Goal: Task Accomplishment & Management: Complete application form

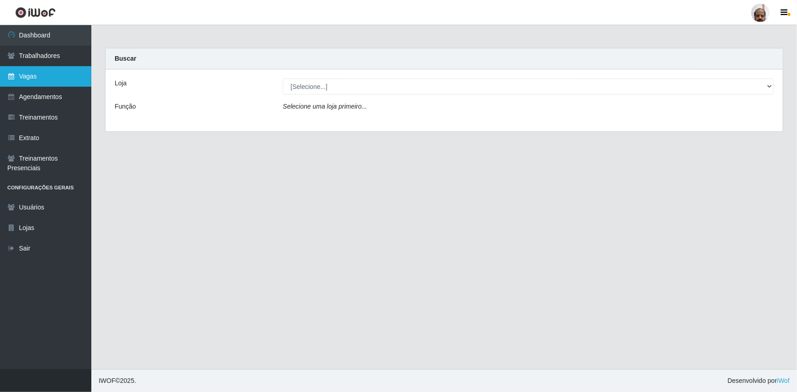
click at [33, 76] on link "Vagas" at bounding box center [45, 76] width 91 height 21
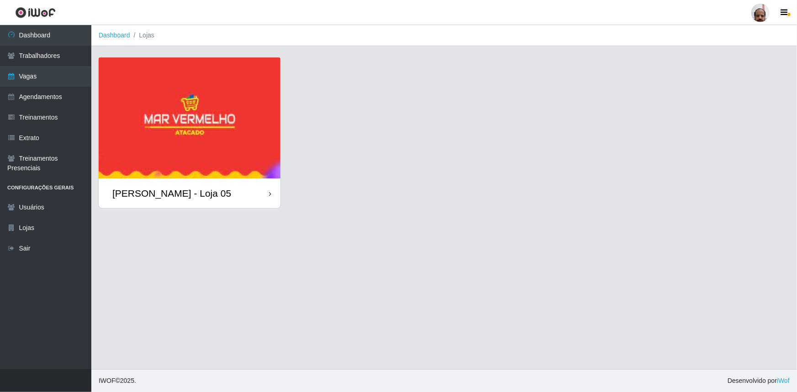
drag, startPoint x: 198, startPoint y: 118, endPoint x: 166, endPoint y: 117, distance: 32.0
click at [166, 117] on img at bounding box center [190, 118] width 182 height 121
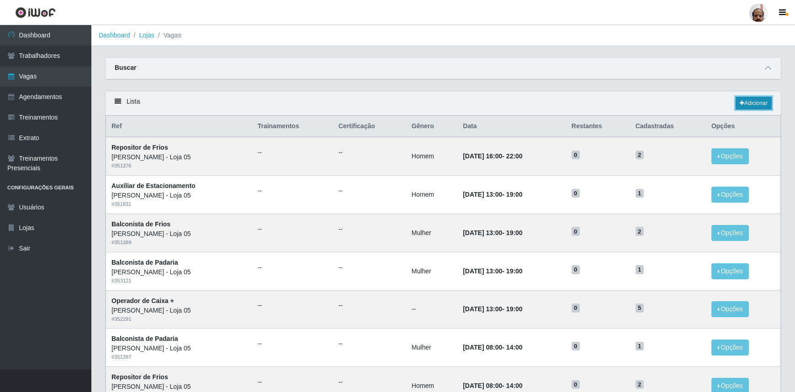
click at [751, 102] on link "Adicionar" at bounding box center [753, 103] width 36 height 13
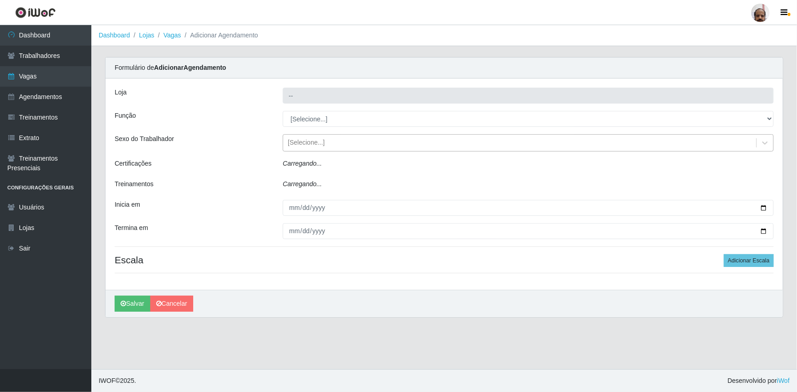
type input "[PERSON_NAME] - Loja 05"
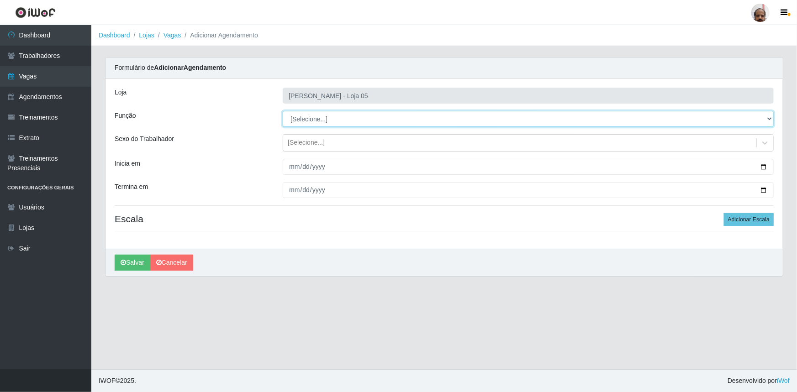
drag, startPoint x: 771, startPoint y: 121, endPoint x: 761, endPoint y: 121, distance: 9.1
click at [771, 121] on select "[Selecione...] ASG ASG + ASG ++ Auxiliar de Depósito Auxiliar de Depósito + Aux…" at bounding box center [528, 119] width 491 height 16
select select "110"
click at [283, 111] on select "[Selecione...] ASG ASG + ASG ++ Auxiliar de Depósito Auxiliar de Depósito + Aux…" at bounding box center [528, 119] width 491 height 16
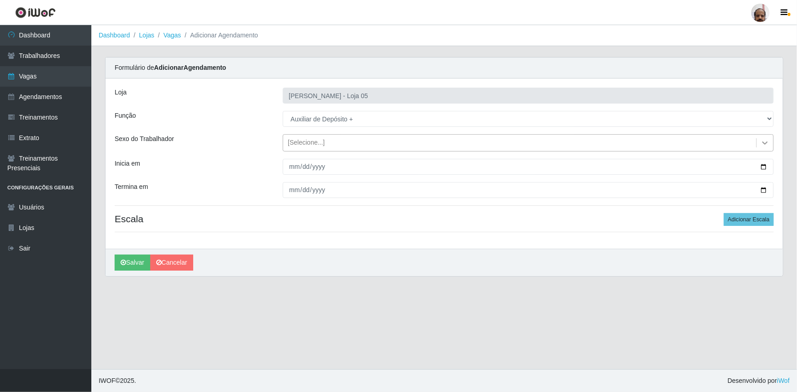
click at [769, 142] on icon at bounding box center [765, 142] width 9 height 9
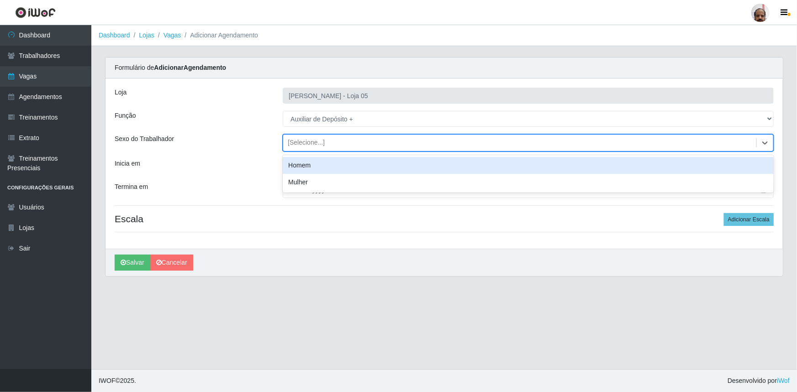
click at [297, 169] on div "Homem" at bounding box center [528, 165] width 491 height 17
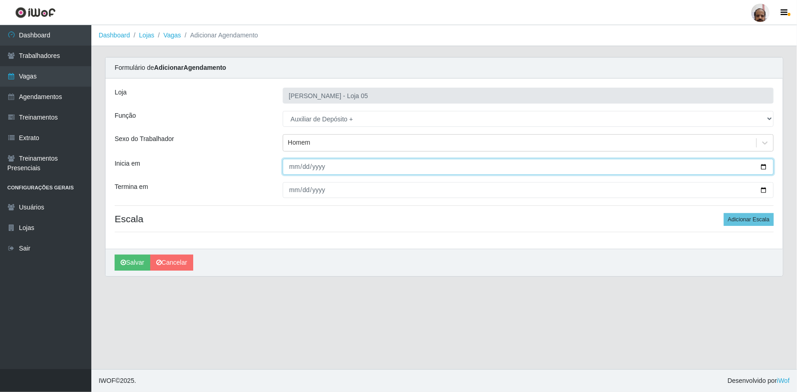
click at [763, 166] on input "Inicia em" at bounding box center [528, 167] width 491 height 16
type input "[DATE]"
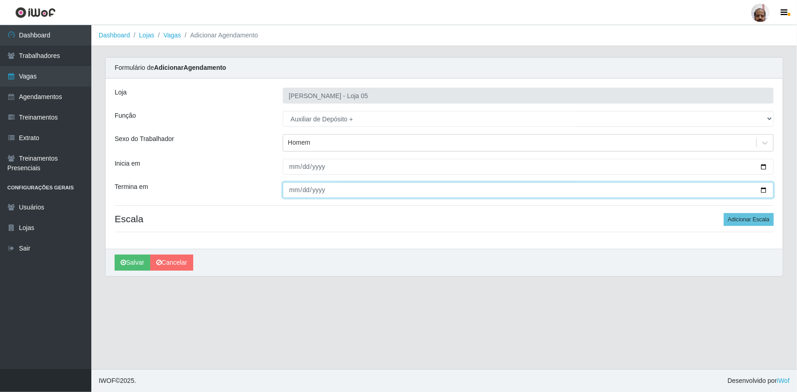
click at [763, 188] on input "Termina em" at bounding box center [528, 190] width 491 height 16
type input "[DATE]"
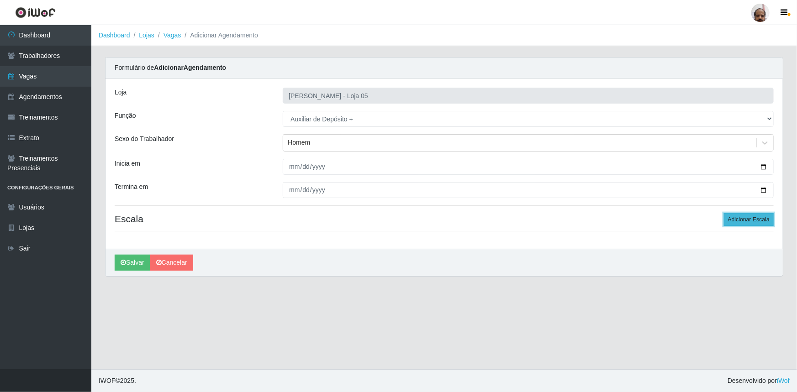
click at [751, 217] on button "Adicionar Escala" at bounding box center [749, 219] width 50 height 13
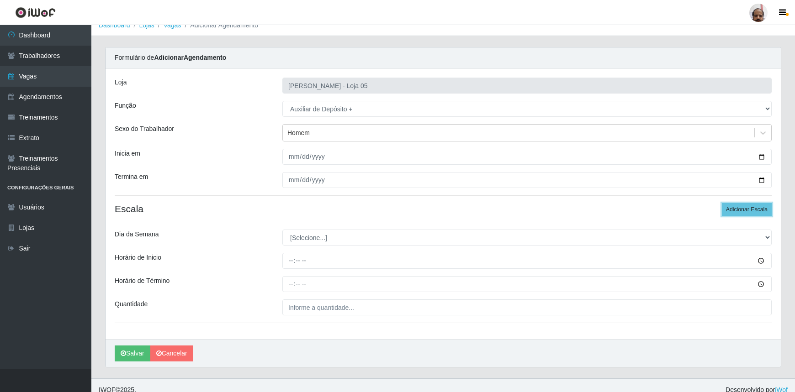
scroll to position [18, 0]
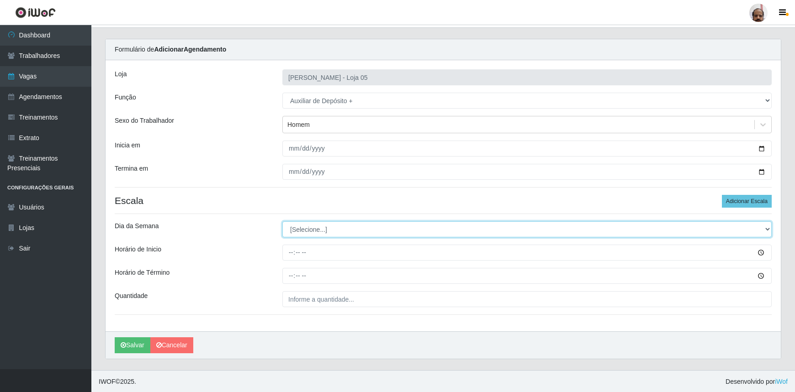
click at [767, 228] on select "[Selecione...] Segunda Terça Quarta Quinta Sexta Sábado Domingo" at bounding box center [526, 230] width 489 height 16
select select "6"
click at [282, 222] on select "[Selecione...] Segunda Terça Quarta Quinta Sexta Sábado Domingo" at bounding box center [526, 230] width 489 height 16
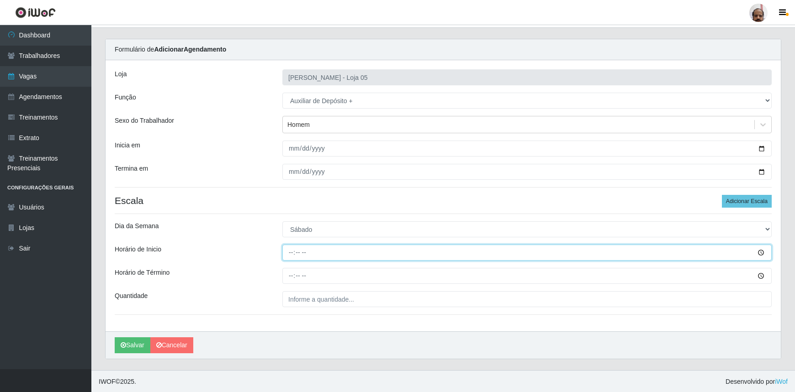
click at [764, 251] on input "Horário de Inicio" at bounding box center [526, 253] width 489 height 16
click at [388, 248] on input "Horário de Inicio" at bounding box center [526, 253] width 489 height 16
type input "23:00"
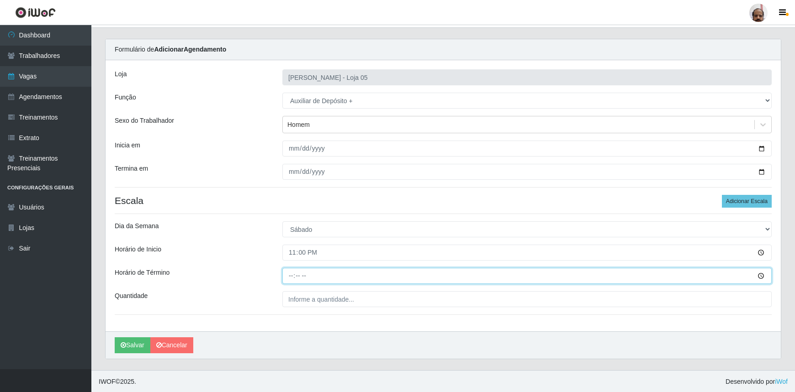
click at [289, 277] on input "Horário de Término" at bounding box center [526, 276] width 489 height 16
type input "05:00"
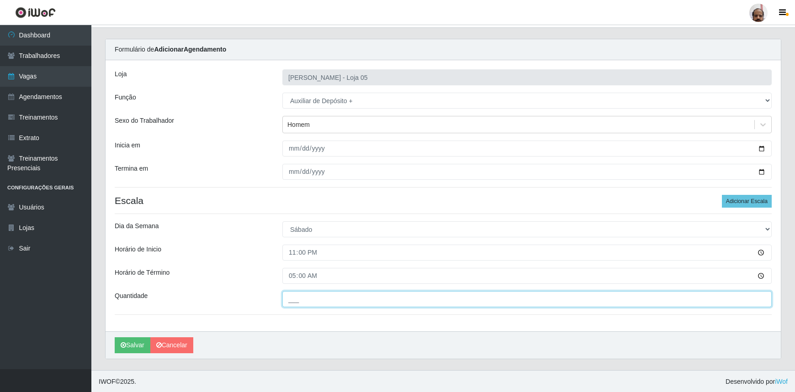
click at [383, 299] on input "___" at bounding box center [526, 299] width 489 height 16
type input "2__"
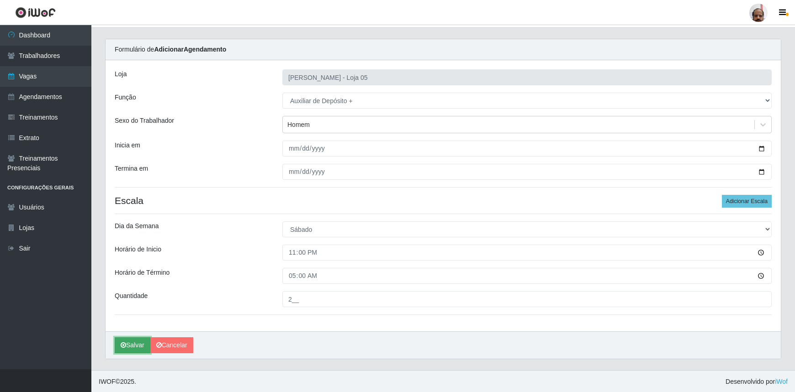
click at [127, 347] on button "Salvar" at bounding box center [133, 346] width 36 height 16
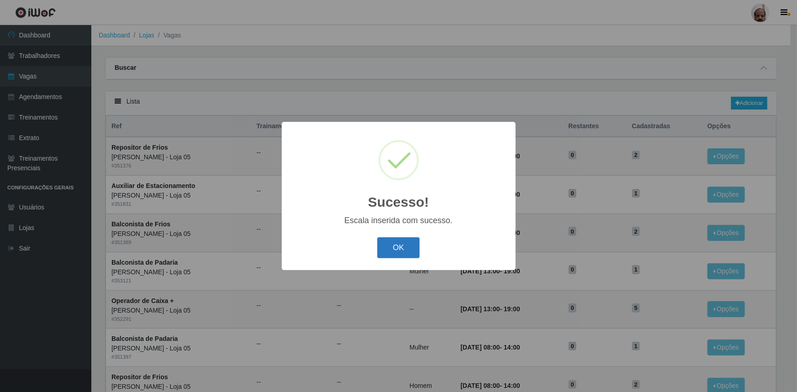
click at [393, 248] on button "OK" at bounding box center [398, 248] width 42 height 21
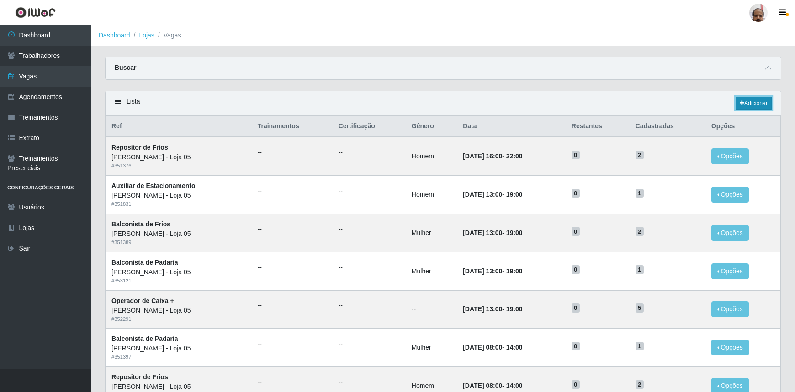
click at [767, 103] on link "Adicionar" at bounding box center [753, 103] width 36 height 13
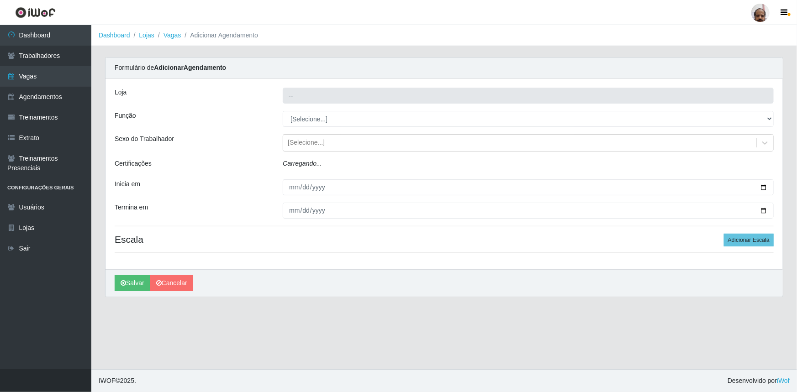
type input "[PERSON_NAME] - Loja 05"
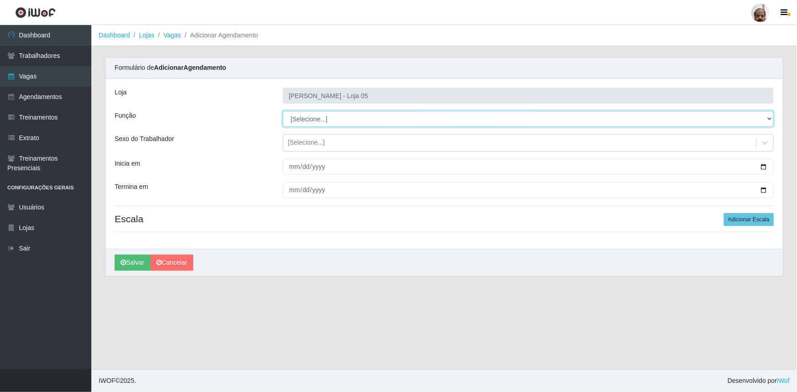
click at [767, 120] on select "[Selecione...] ASG ASG + ASG ++ Auxiliar de Depósito Auxiliar de Depósito + Aux…" at bounding box center [528, 119] width 491 height 16
select select "82"
click at [283, 111] on select "[Selecione...] ASG ASG + ASG ++ Auxiliar de Depósito Auxiliar de Depósito + Aux…" at bounding box center [528, 119] width 491 height 16
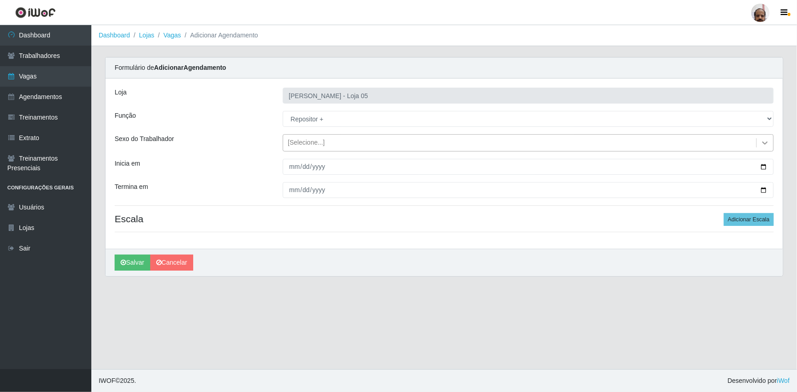
click at [767, 142] on icon at bounding box center [765, 142] width 9 height 9
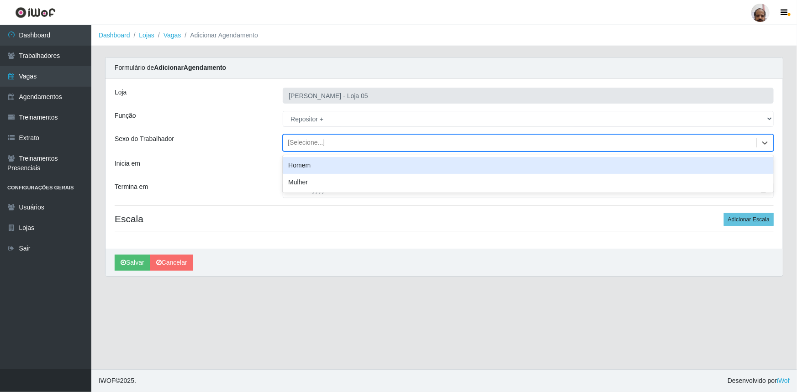
click at [318, 169] on div "Homem" at bounding box center [528, 165] width 491 height 17
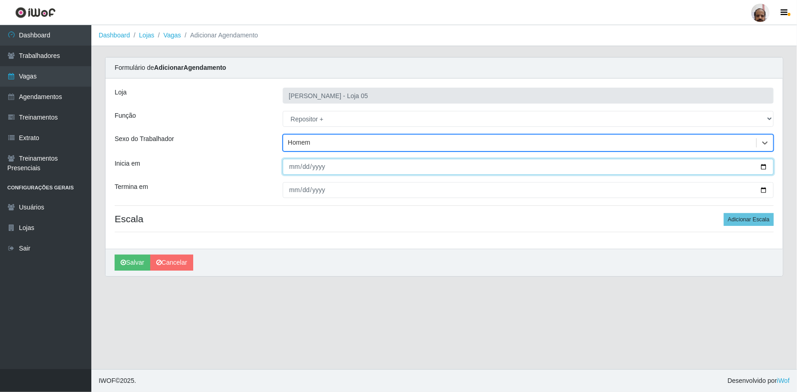
click at [763, 167] on input "Inicia em" at bounding box center [528, 167] width 491 height 16
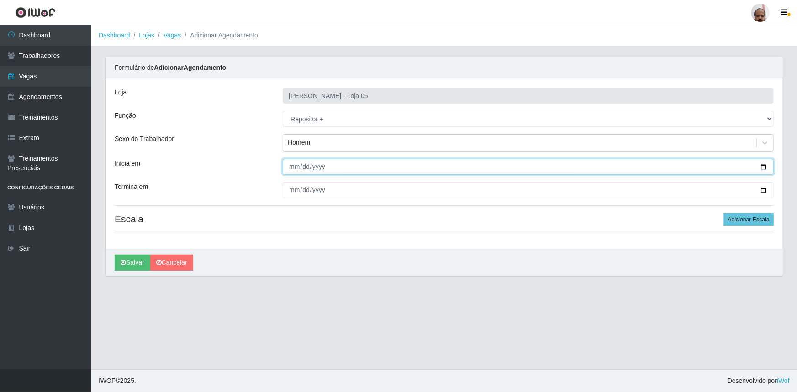
type input "[DATE]"
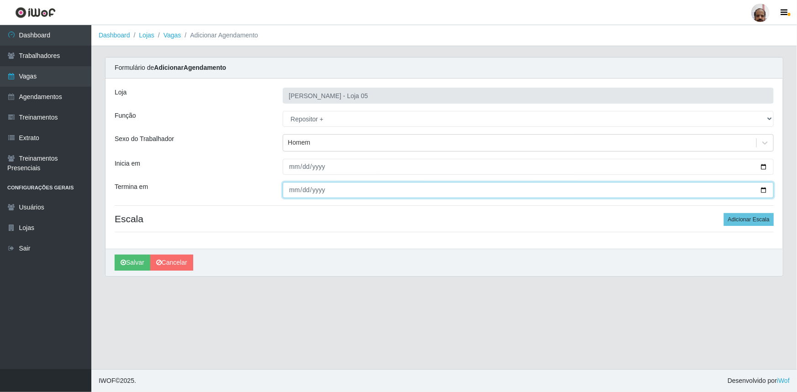
click at [765, 190] on input "Termina em" at bounding box center [528, 190] width 491 height 16
type input "[DATE]"
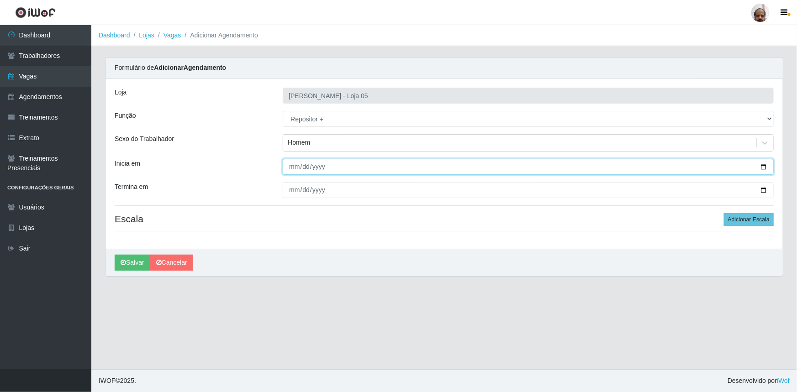
click at [761, 165] on input "[DATE]" at bounding box center [528, 167] width 491 height 16
click at [761, 166] on input "[DATE]" at bounding box center [528, 167] width 491 height 16
click at [747, 221] on button "Adicionar Escala" at bounding box center [749, 219] width 50 height 13
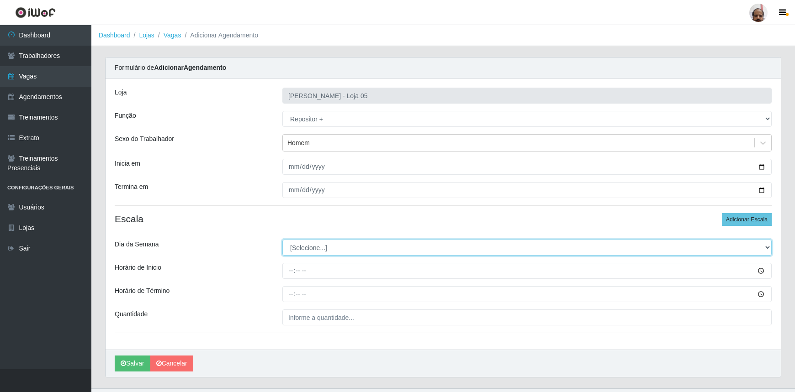
click at [764, 247] on select "[Selecione...] Segunda Terça Quarta Quinta Sexta Sábado Domingo" at bounding box center [526, 248] width 489 height 16
select select "6"
click at [282, 240] on select "[Selecione...] Segunda Terça Quarta Quinta Sexta Sábado Domingo" at bounding box center [526, 248] width 489 height 16
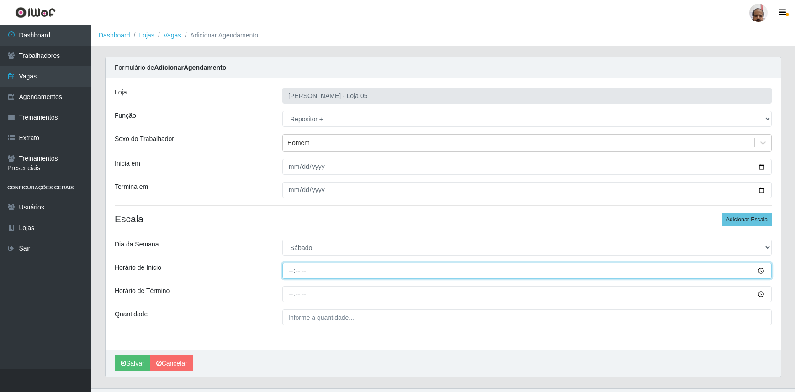
click at [292, 272] on input "Horário de Inicio" at bounding box center [526, 271] width 489 height 16
type input "23:00"
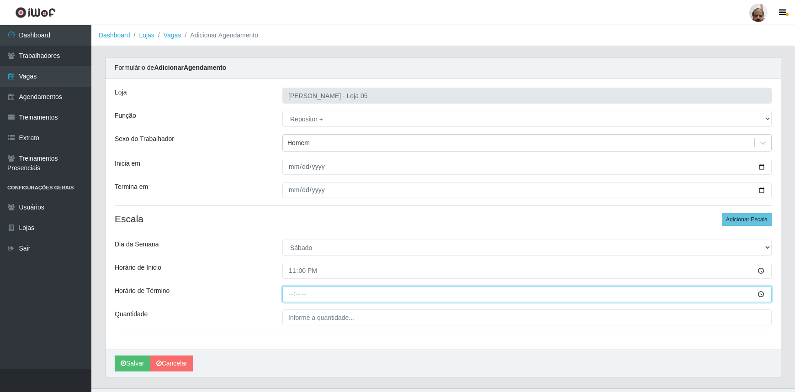
drag, startPoint x: 290, startPoint y: 297, endPoint x: 714, endPoint y: 328, distance: 425.9
click at [290, 297] on input "Horário de Término" at bounding box center [526, 294] width 489 height 16
type input "05:00"
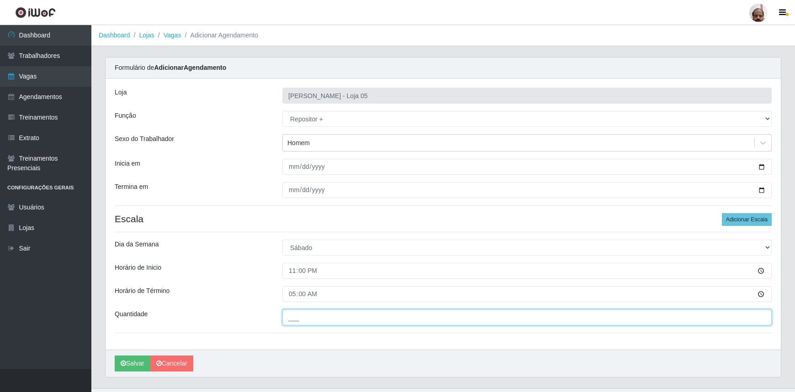
click at [331, 317] on input "___" at bounding box center [526, 318] width 489 height 16
type input "7__"
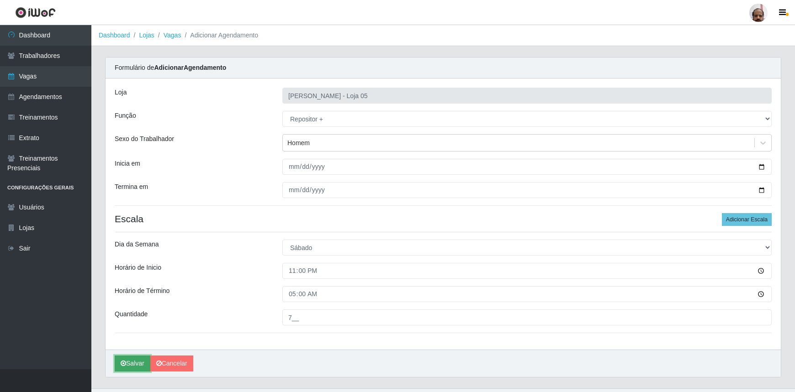
click at [142, 364] on button "Salvar" at bounding box center [133, 364] width 36 height 16
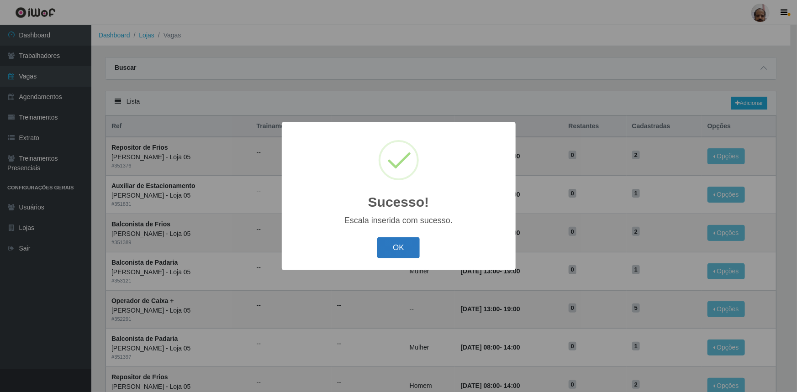
click at [400, 250] on button "OK" at bounding box center [398, 248] width 42 height 21
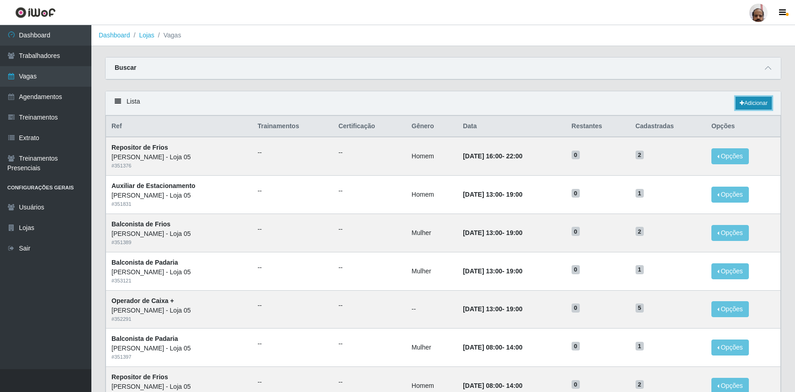
click at [752, 102] on link "Adicionar" at bounding box center [753, 103] width 36 height 13
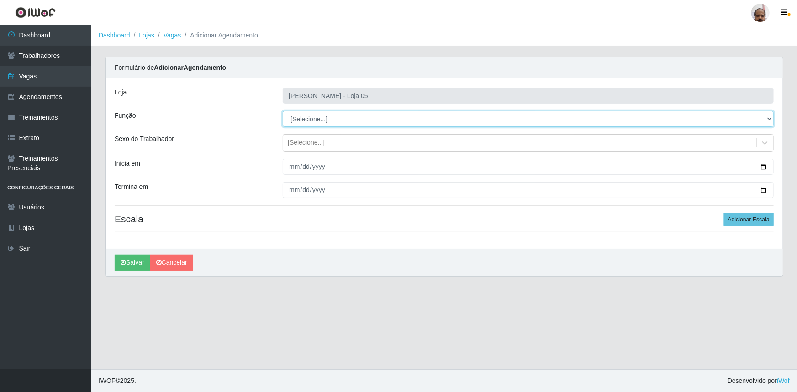
drag, startPoint x: 767, startPoint y: 119, endPoint x: 690, endPoint y: 125, distance: 77.4
click at [767, 119] on select "[Selecione...] ASG ASG + ASG ++ Auxiliar de Depósito Auxiliar de Depósito + Aux…" at bounding box center [528, 119] width 491 height 16
select select "110"
click at [283, 111] on select "[Selecione...] ASG ASG + ASG ++ Auxiliar de Depósito Auxiliar de Depósito + Aux…" at bounding box center [528, 119] width 491 height 16
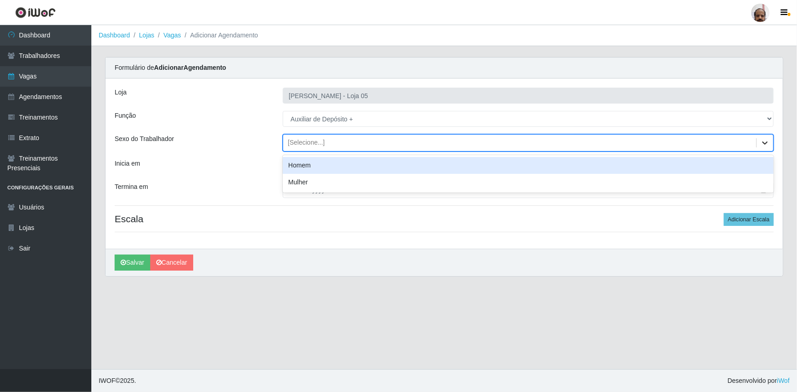
click at [766, 142] on icon at bounding box center [765, 142] width 9 height 9
click at [295, 164] on div "Homem" at bounding box center [528, 165] width 491 height 17
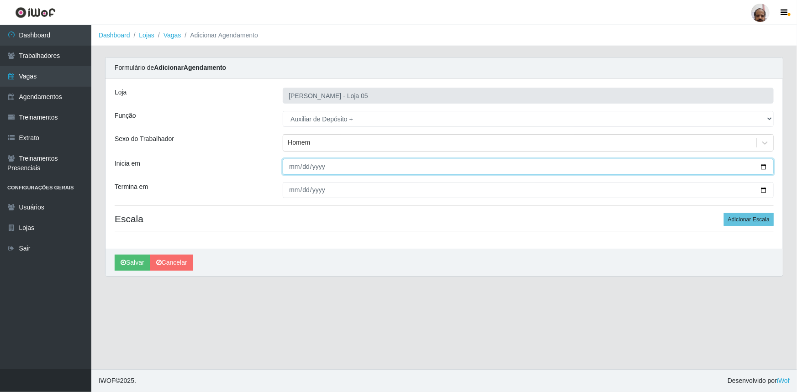
click at [763, 166] on input "Inicia em" at bounding box center [528, 167] width 491 height 16
type input "[DATE]"
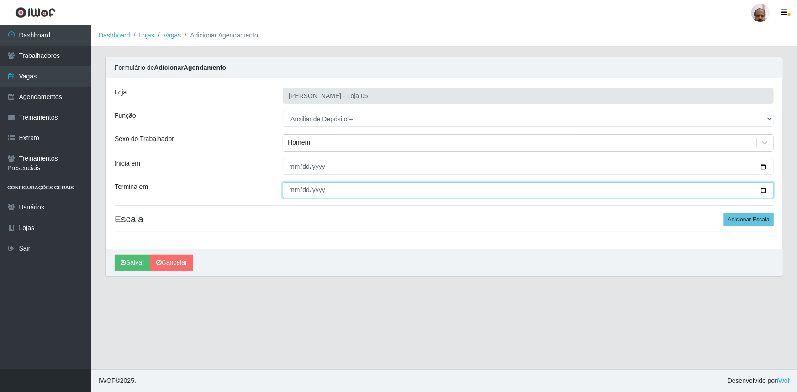
click at [765, 191] on input "Termina em" at bounding box center [528, 190] width 491 height 16
type input "[DATE]"
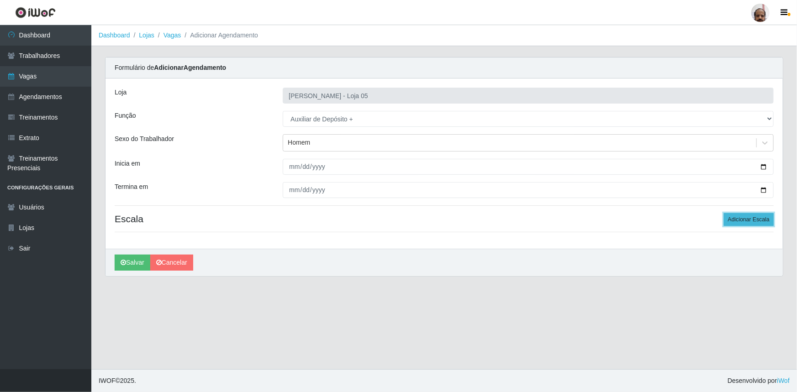
click at [762, 217] on button "Adicionar Escala" at bounding box center [749, 219] width 50 height 13
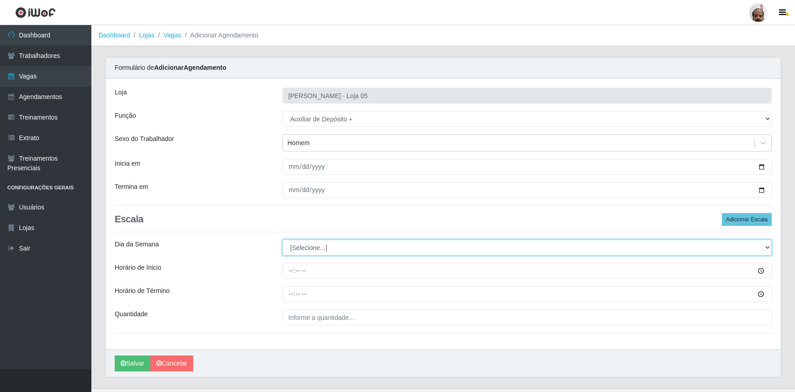
click at [766, 246] on select "[Selecione...] Segunda Terça Quarta Quinta Sexta Sábado Domingo" at bounding box center [526, 248] width 489 height 16
select select "1"
click at [282, 240] on select "[Selecione...] Segunda Terça Quarta Quinta Sexta Sábado Domingo" at bounding box center [526, 248] width 489 height 16
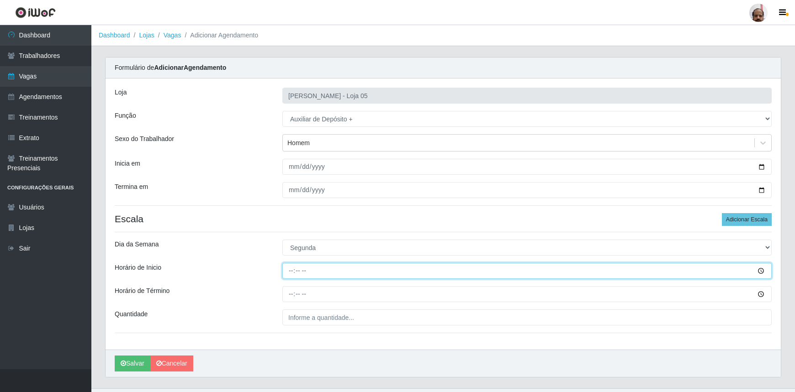
click at [289, 270] on input "Horário de Inicio" at bounding box center [526, 271] width 489 height 16
type input "23:00"
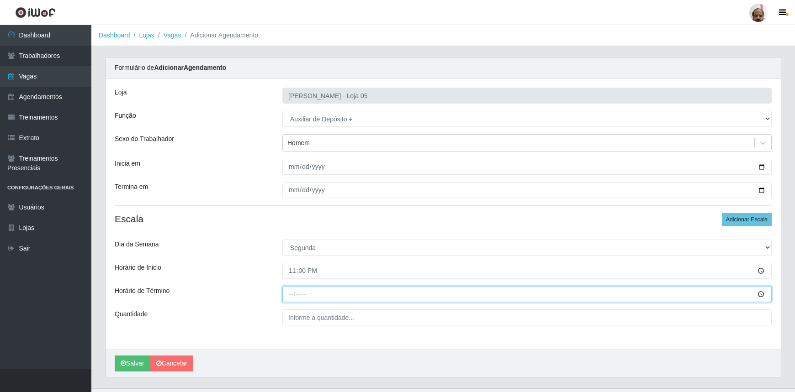
drag, startPoint x: 292, startPoint y: 296, endPoint x: 637, endPoint y: 376, distance: 354.4
click at [291, 296] on input "Horário de Término" at bounding box center [526, 294] width 489 height 16
type input "05:00"
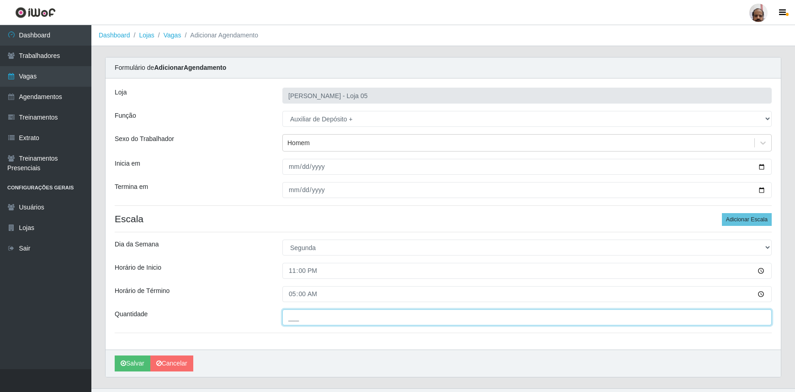
click at [314, 322] on input "___" at bounding box center [526, 318] width 489 height 16
type input "2__"
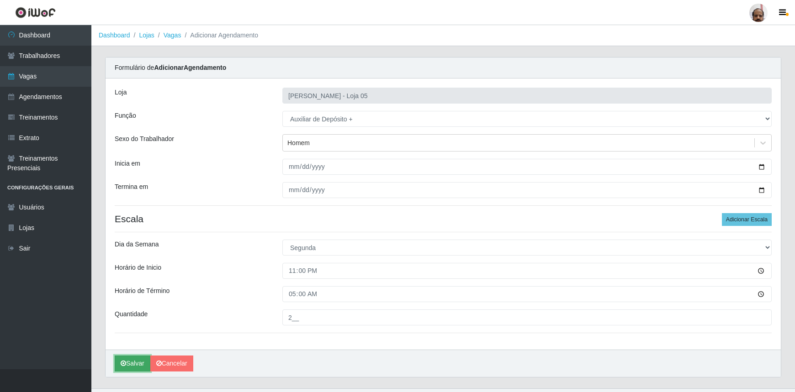
click at [127, 360] on button "Salvar" at bounding box center [133, 364] width 36 height 16
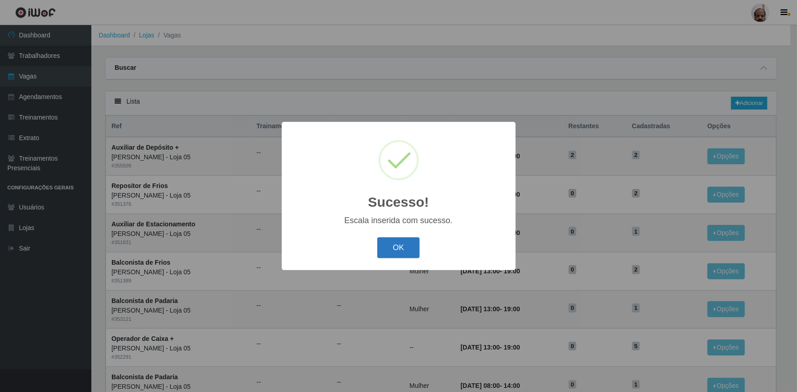
click at [396, 251] on button "OK" at bounding box center [398, 248] width 42 height 21
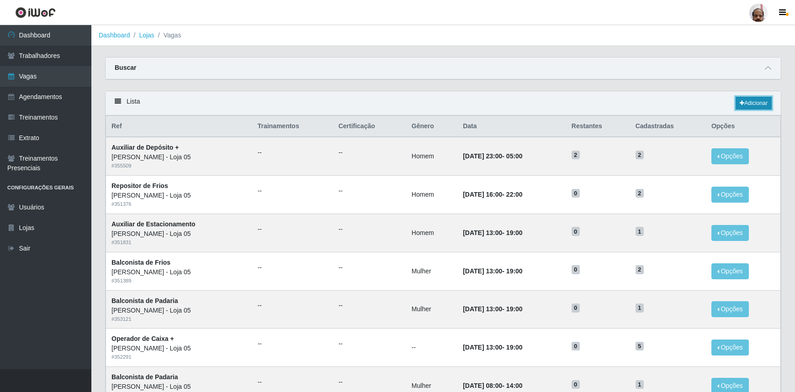
click at [757, 103] on link "Adicionar" at bounding box center [753, 103] width 36 height 13
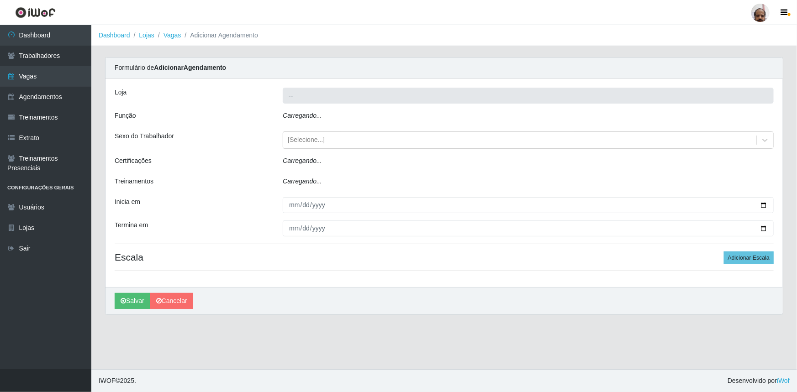
type input "[PERSON_NAME] - Loja 05"
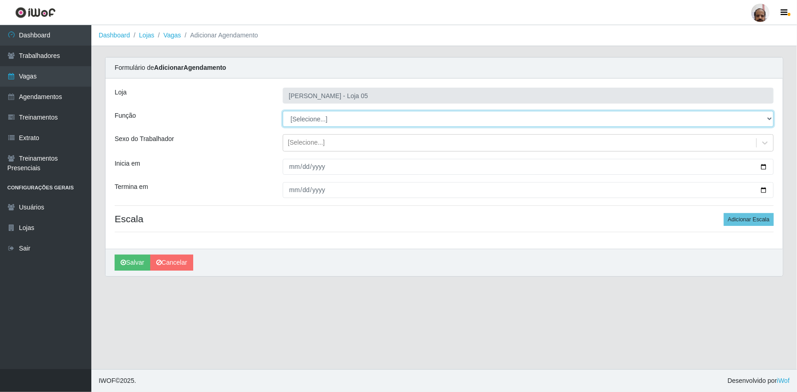
click at [768, 116] on select "[Selecione...] ASG ASG + ASG ++ Auxiliar de Depósito Auxiliar de Depósito + Aux…" at bounding box center [528, 119] width 491 height 16
select select "82"
click at [283, 111] on select "[Selecione...] ASG ASG + ASG ++ Auxiliar de Depósito Auxiliar de Depósito + Aux…" at bounding box center [528, 119] width 491 height 16
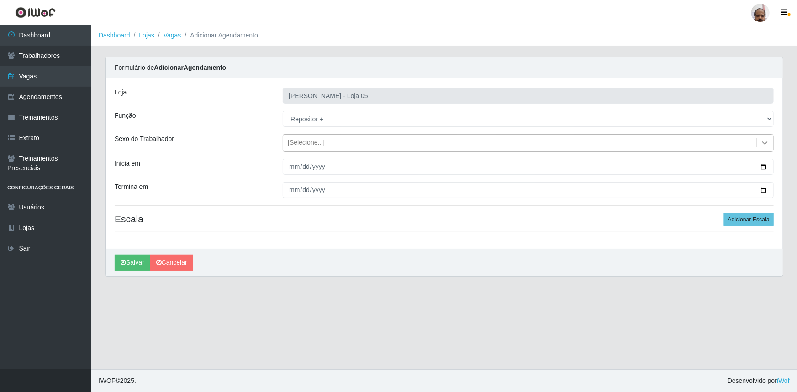
click at [766, 142] on icon at bounding box center [765, 142] width 9 height 9
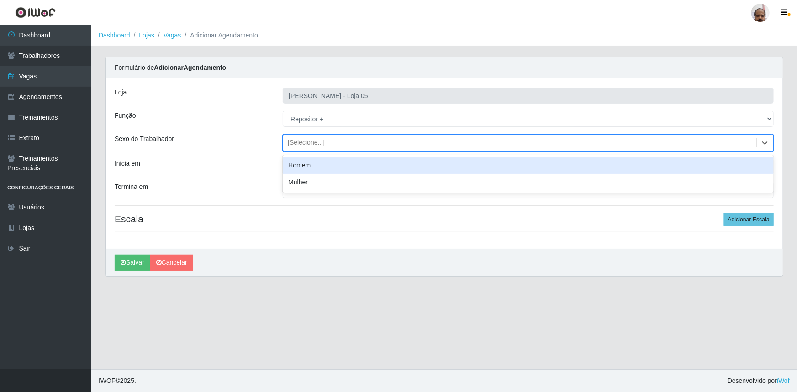
click at [306, 169] on div "Homem" at bounding box center [528, 165] width 491 height 17
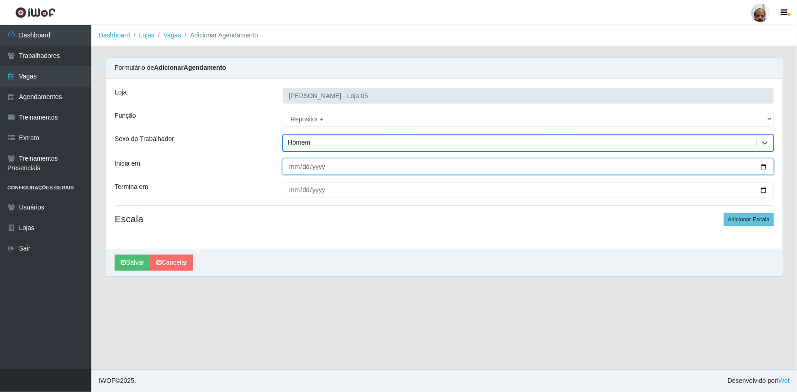
click at [764, 167] on input "Inicia em" at bounding box center [528, 167] width 491 height 16
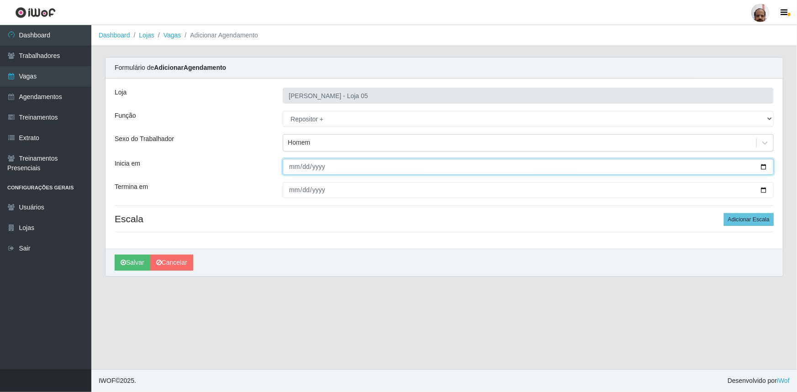
type input "[DATE]"
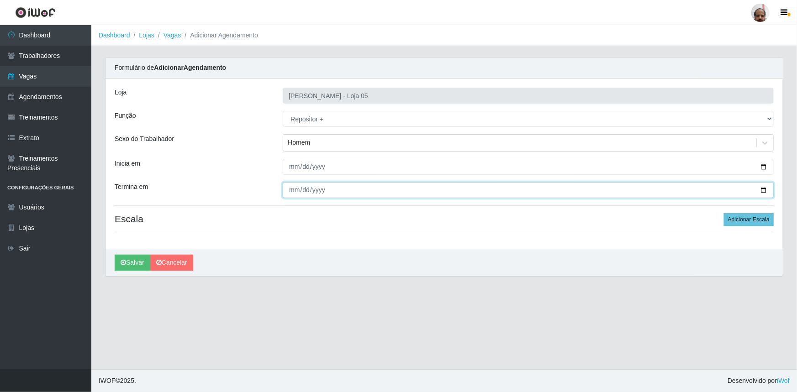
click at [763, 188] on input "Termina em" at bounding box center [528, 190] width 491 height 16
type input "[DATE]"
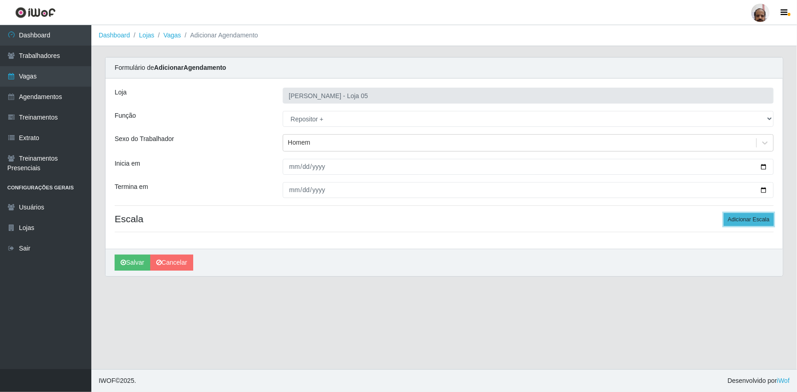
click at [760, 220] on button "Adicionar Escala" at bounding box center [749, 219] width 50 height 13
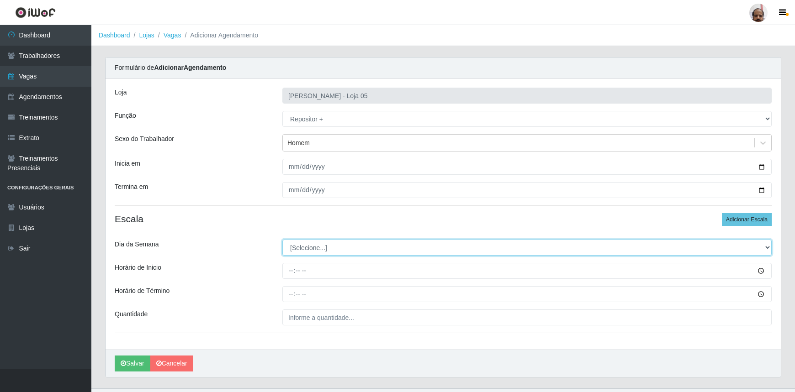
click at [767, 247] on select "[Selecione...] Segunda Terça Quarta Quinta Sexta Sábado Domingo" at bounding box center [526, 248] width 489 height 16
select select "1"
click at [282, 240] on select "[Selecione...] Segunda Terça Quarta Quinta Sexta Sábado Domingo" at bounding box center [526, 248] width 489 height 16
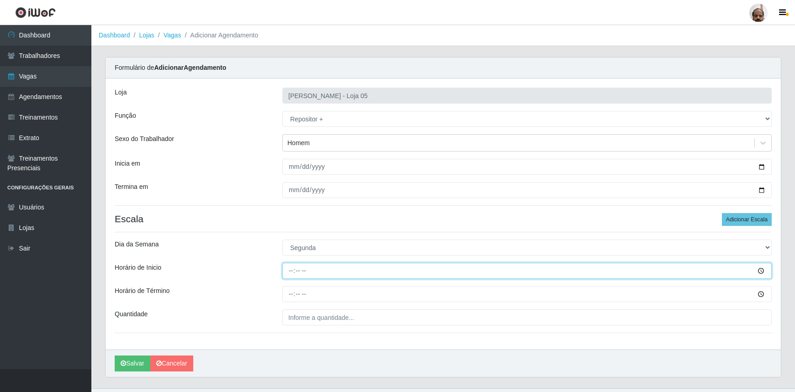
click at [297, 273] on input "Horário de Inicio" at bounding box center [526, 271] width 489 height 16
click at [294, 272] on input "Horário de Inicio" at bounding box center [526, 271] width 489 height 16
click at [288, 272] on input "Horário de Inicio" at bounding box center [526, 271] width 489 height 16
click at [288, 269] on input "Horário de Inicio" at bounding box center [526, 271] width 489 height 16
type input "23:00"
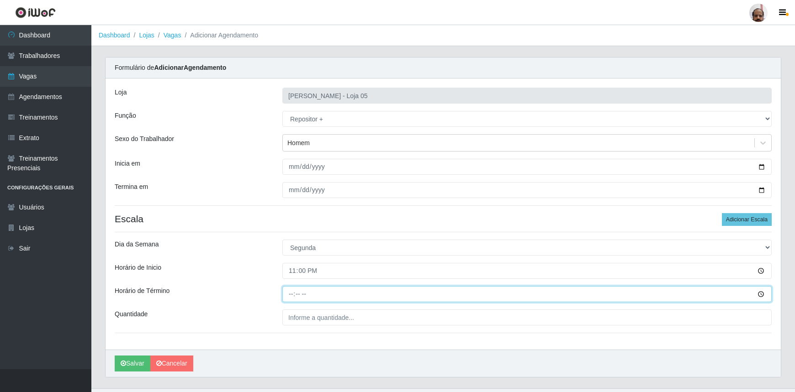
click at [288, 293] on input "Horário de Término" at bounding box center [526, 294] width 489 height 16
type input "05:00"
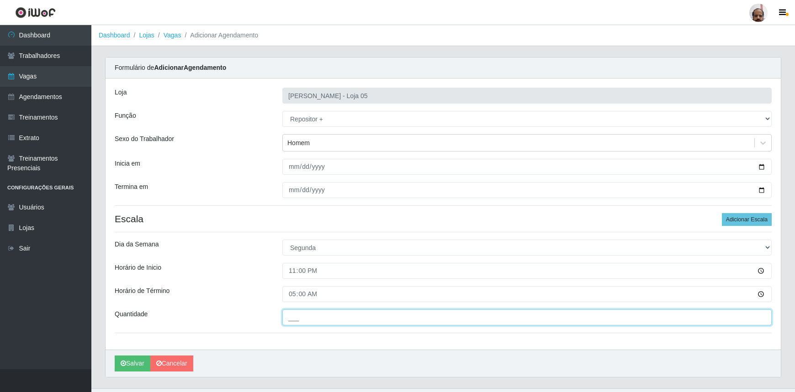
click at [354, 320] on input "___" at bounding box center [526, 318] width 489 height 16
type input "7__"
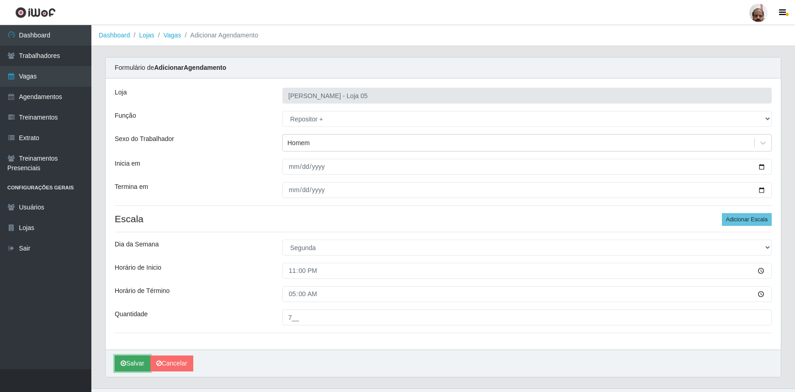
click at [123, 361] on icon "submit" at bounding box center [123, 363] width 5 height 6
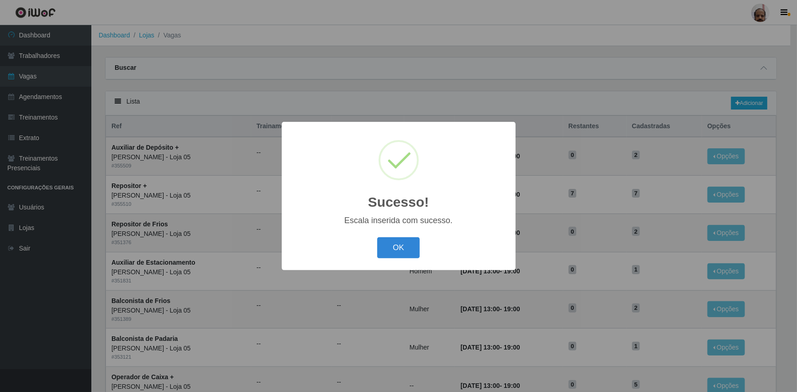
click at [390, 243] on button "OK" at bounding box center [398, 248] width 42 height 21
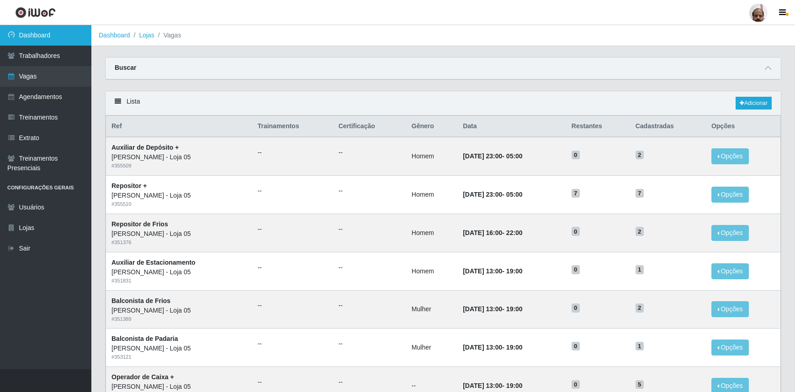
click at [35, 31] on link "Dashboard" at bounding box center [45, 35] width 91 height 21
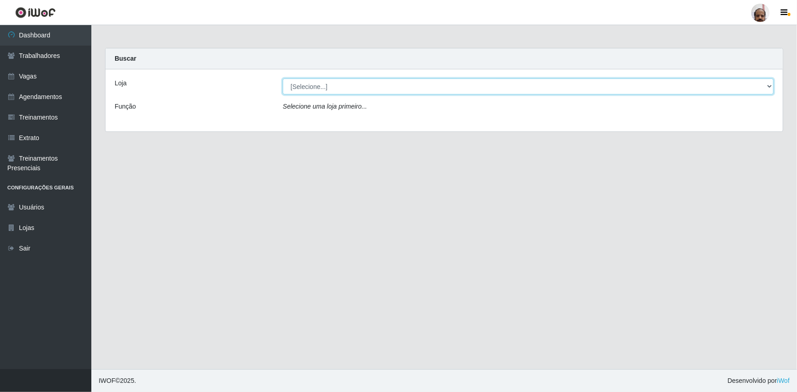
click at [766, 86] on select "[Selecione...] Mar Vermelho - Loja 05" at bounding box center [528, 87] width 491 height 16
select select "252"
click at [283, 79] on select "[Selecione...] Mar Vermelho - Loja 05" at bounding box center [528, 87] width 491 height 16
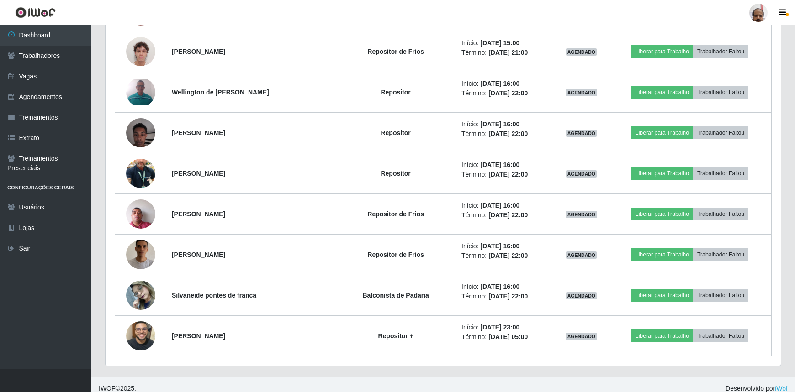
scroll to position [1350, 0]
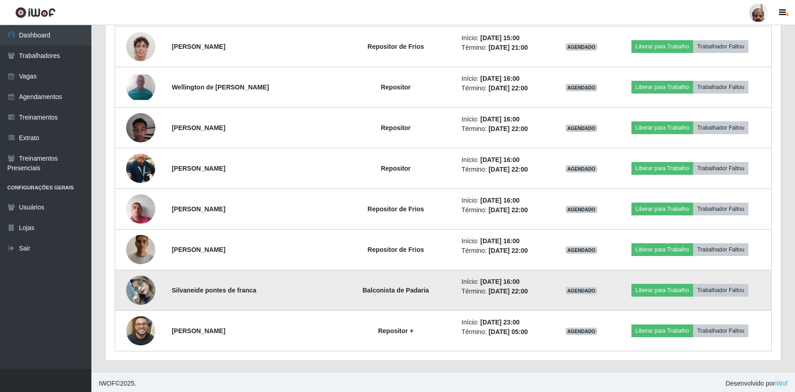
click at [137, 288] on img at bounding box center [140, 290] width 29 height 39
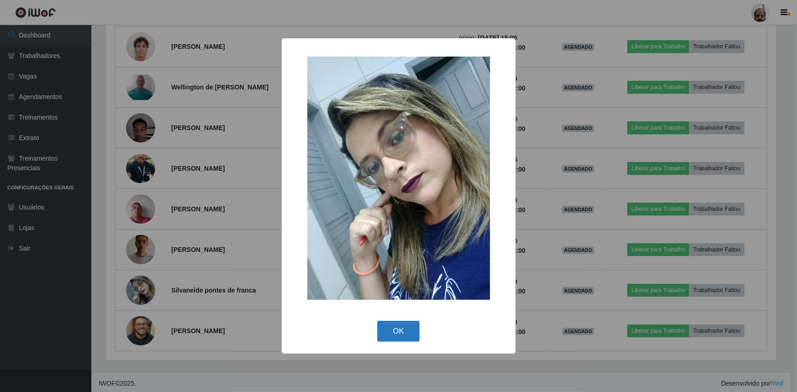
click at [408, 333] on button "OK" at bounding box center [398, 331] width 42 height 21
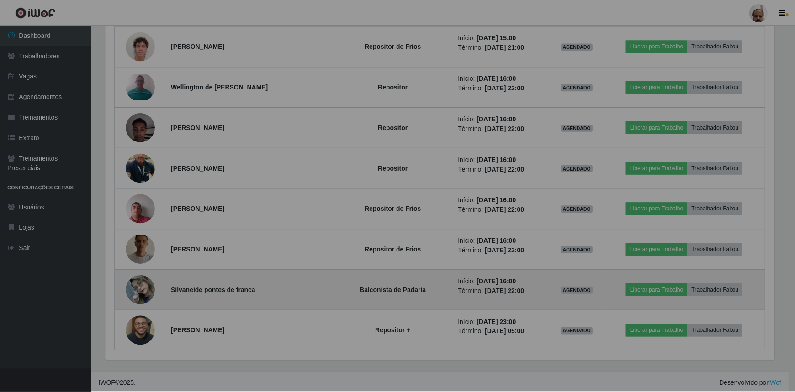
scroll to position [190, 675]
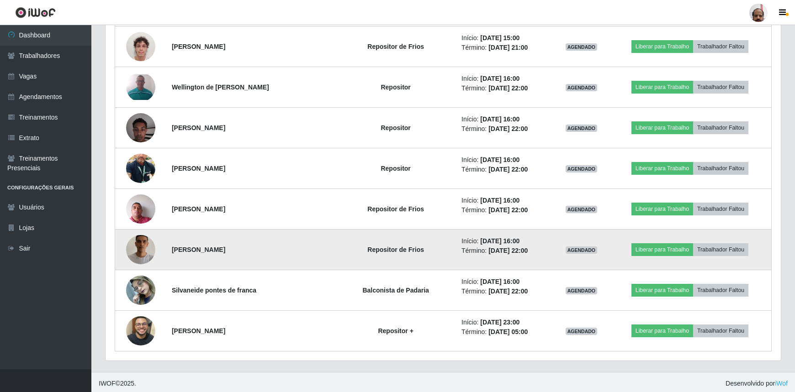
click at [151, 250] on img at bounding box center [140, 250] width 29 height 52
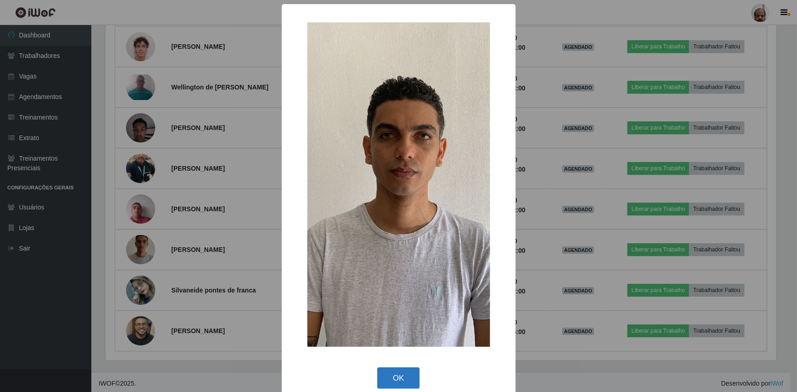
click at [391, 373] on button "OK" at bounding box center [398, 378] width 42 height 21
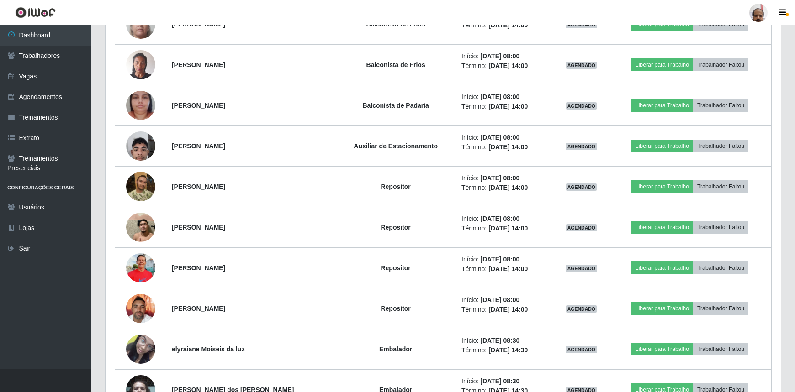
scroll to position [270, 0]
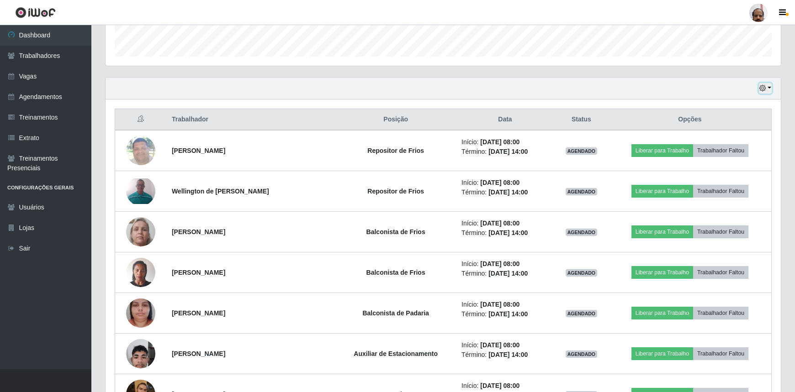
click at [766, 89] on button "button" at bounding box center [765, 88] width 13 height 11
click at [717, 146] on button "3 dias" at bounding box center [734, 142] width 72 height 19
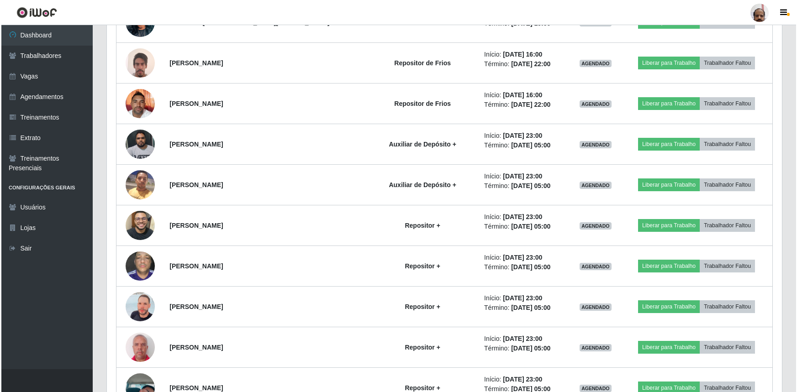
scroll to position [2567, 0]
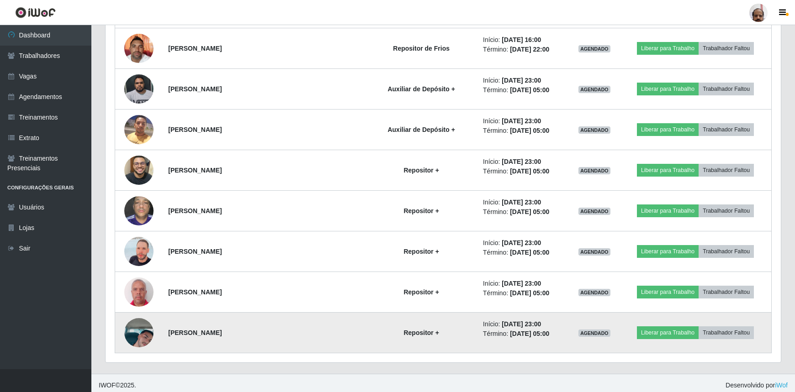
click at [145, 332] on img at bounding box center [138, 333] width 29 height 52
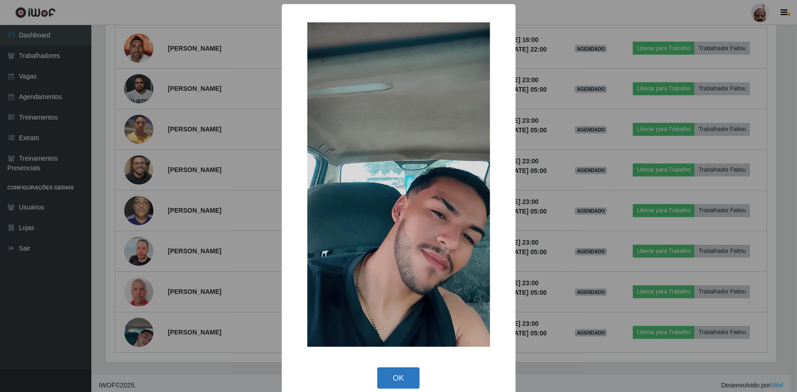
click at [395, 374] on button "OK" at bounding box center [398, 378] width 42 height 21
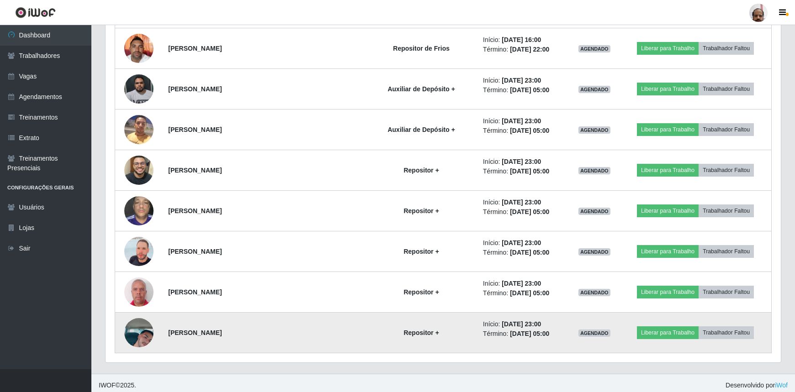
scroll to position [190, 675]
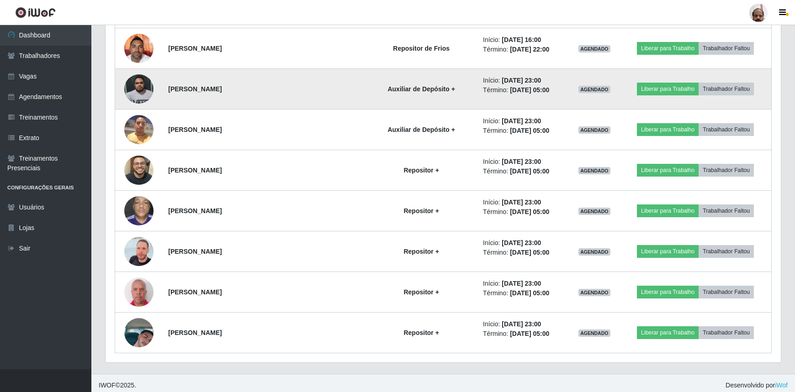
click at [144, 78] on img at bounding box center [138, 88] width 29 height 39
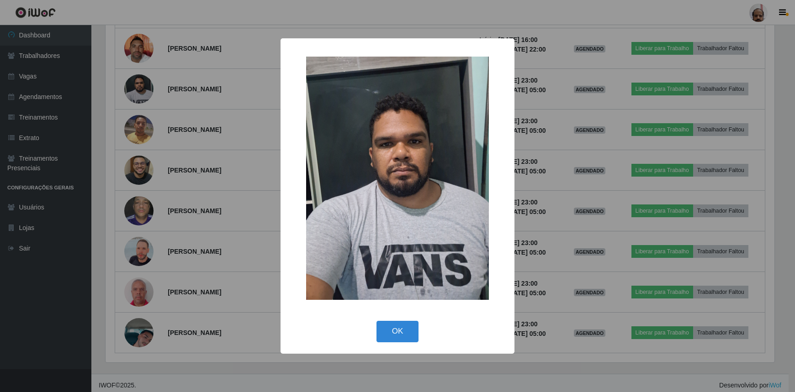
scroll to position [190, 671]
click at [407, 331] on button "OK" at bounding box center [398, 331] width 42 height 21
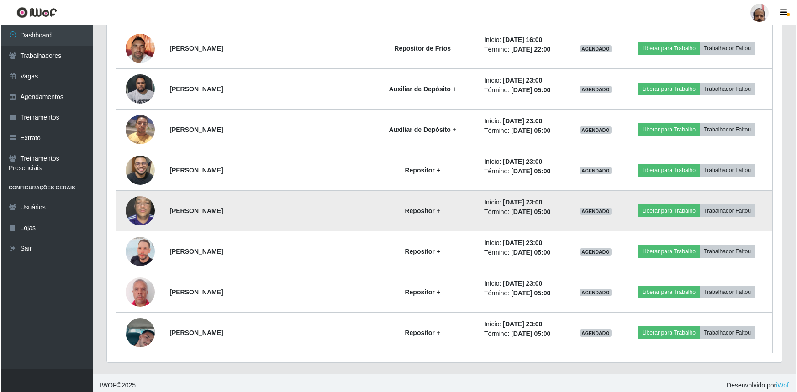
scroll to position [2557, 0]
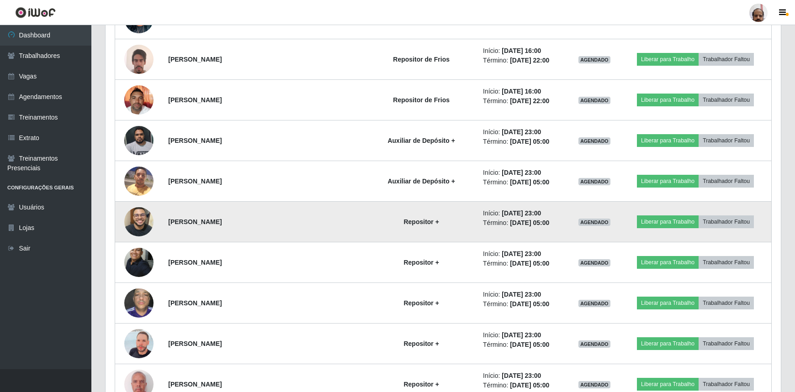
click at [141, 203] on img at bounding box center [138, 222] width 29 height 52
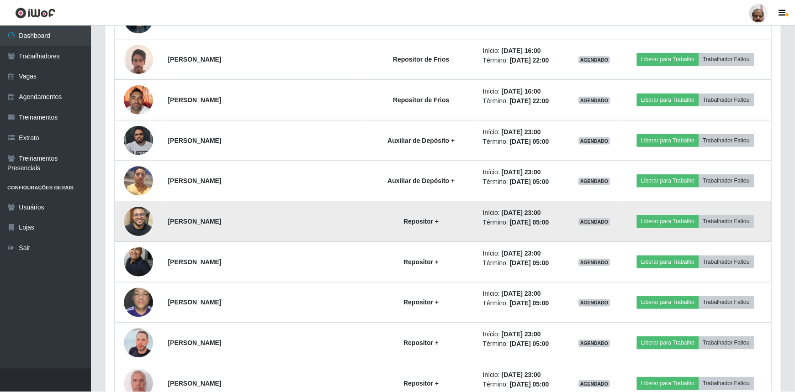
scroll to position [190, 671]
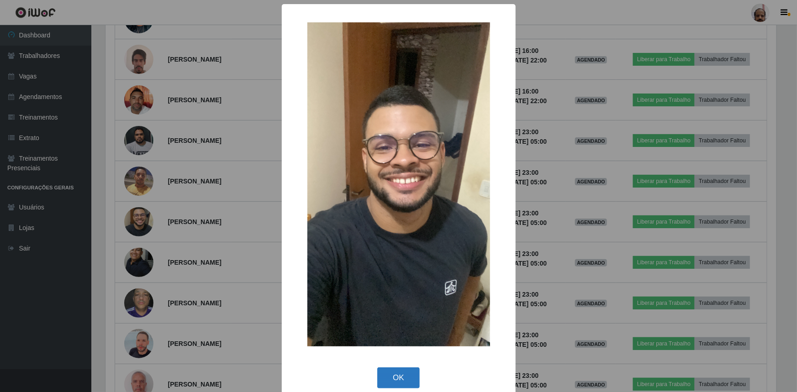
click at [400, 376] on button "OK" at bounding box center [398, 378] width 42 height 21
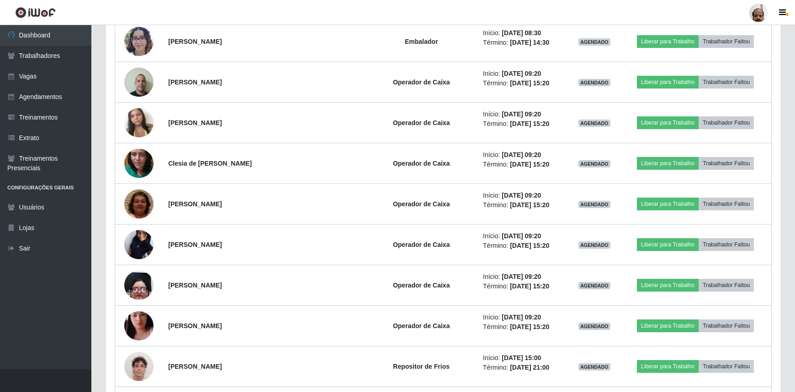
scroll to position [863, 0]
